Goal: Information Seeking & Learning: Learn about a topic

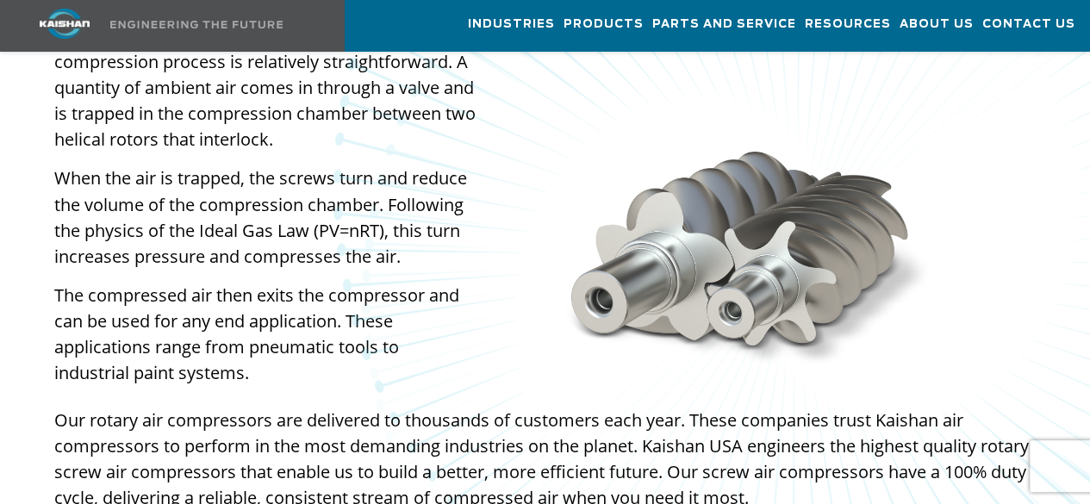
scroll to position [1207, 0]
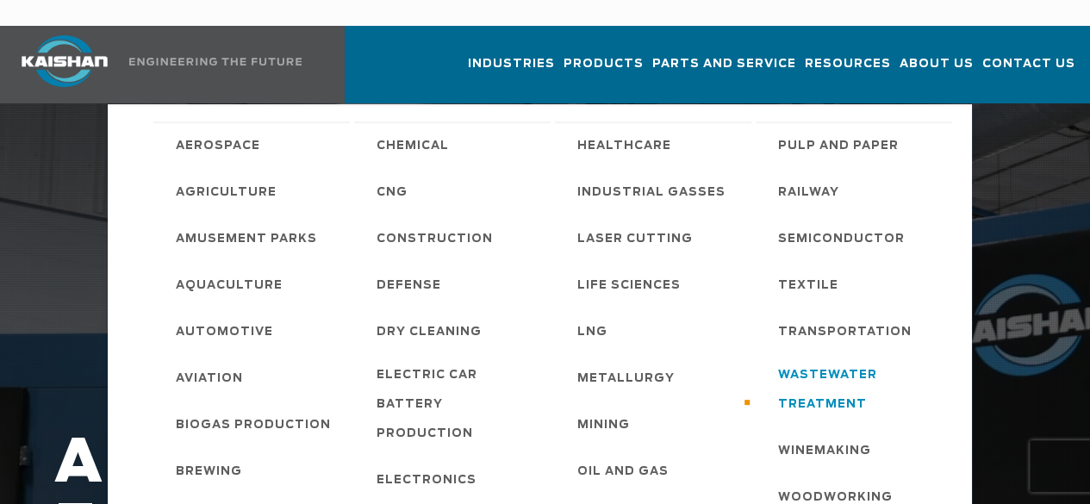
click at [839, 361] on span "Wastewater Treatment" at bounding box center [856, 390] width 157 height 59
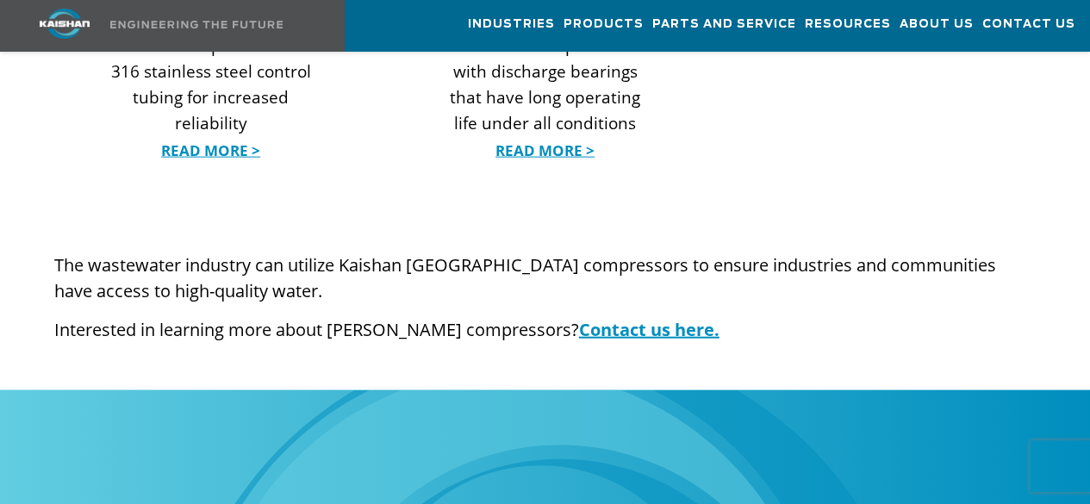
scroll to position [1724, 0]
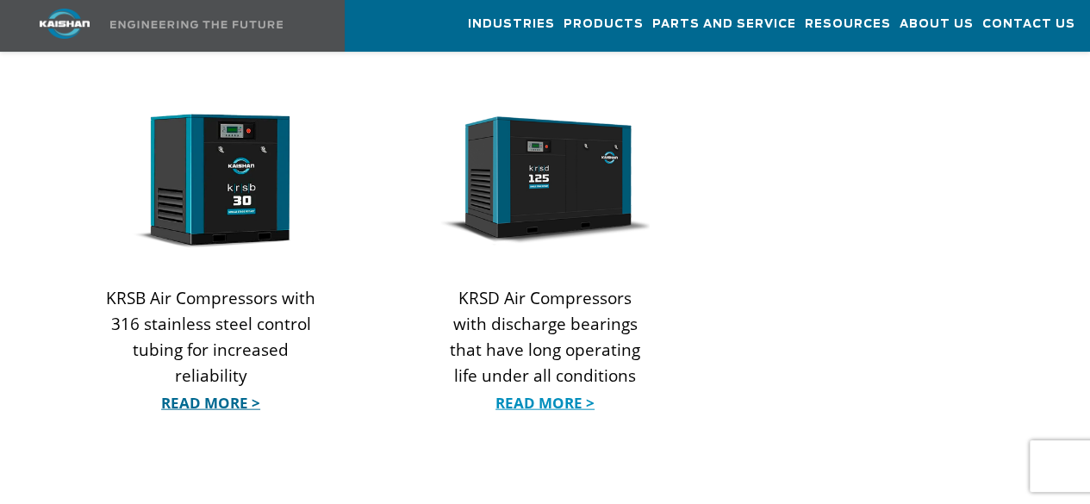
click at [191, 390] on link "Read More >" at bounding box center [211, 403] width 210 height 26
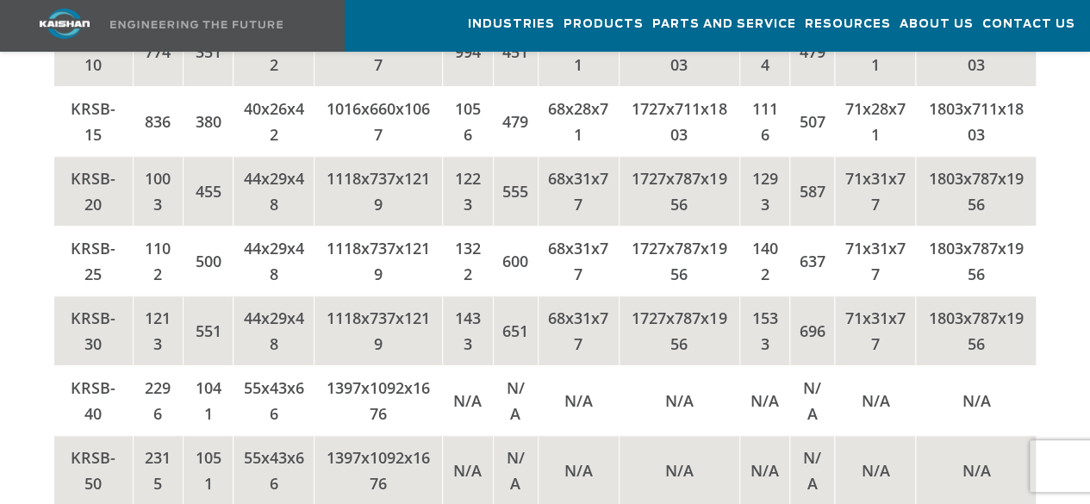
scroll to position [3793, 0]
